Goal: Information Seeking & Learning: Learn about a topic

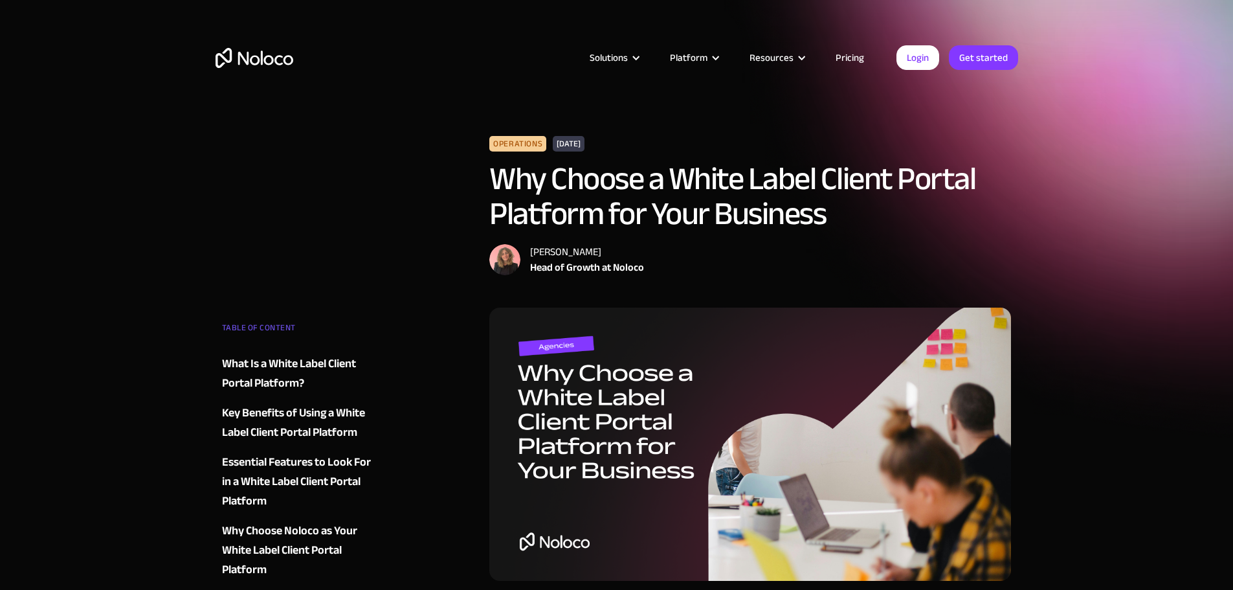
click at [840, 61] on link "Pricing" at bounding box center [850, 57] width 61 height 17
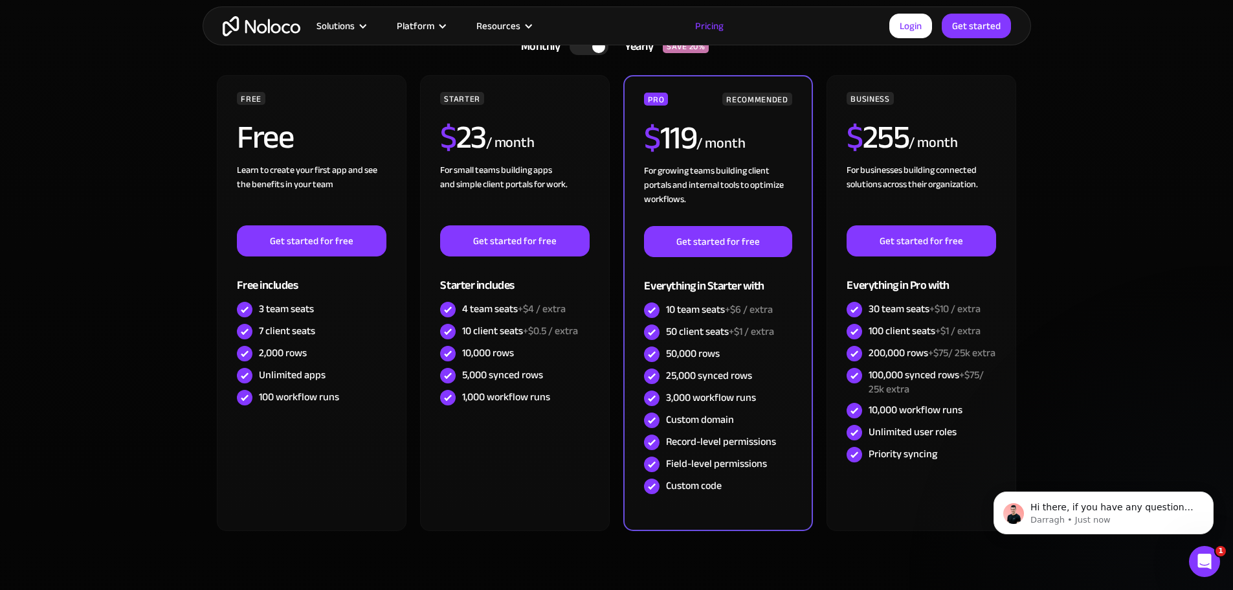
click at [269, 25] on img "home" at bounding box center [262, 26] width 78 height 20
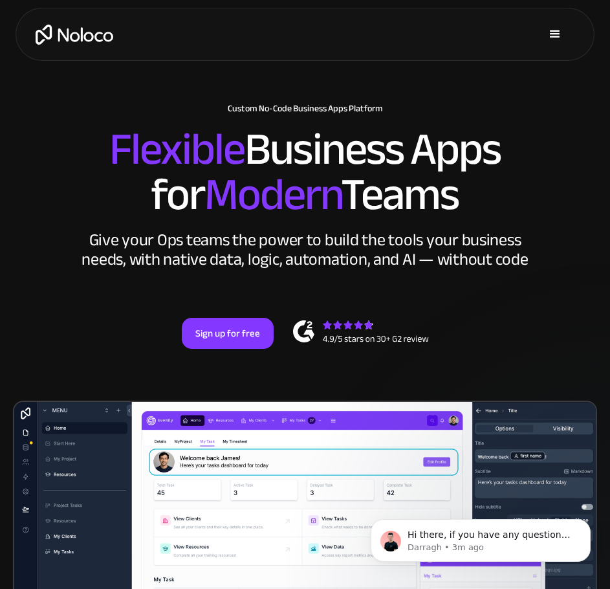
scroll to position [259, 0]
